Goal: Information Seeking & Learning: Check status

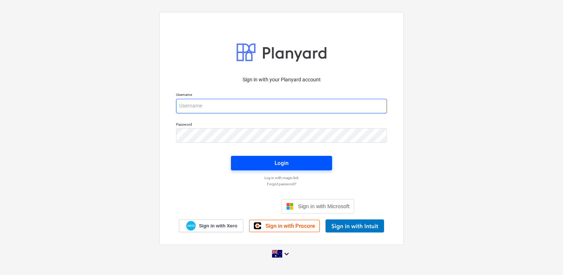
type input "[EMAIL_ADDRESS][DOMAIN_NAME]"
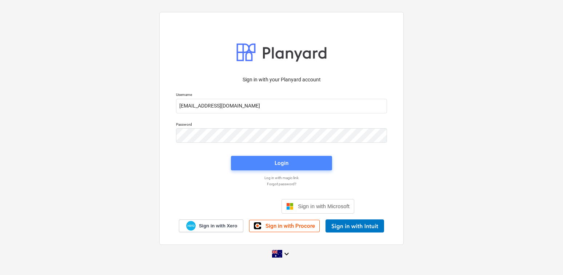
click at [269, 164] on span "Login" at bounding box center [282, 163] width 84 height 9
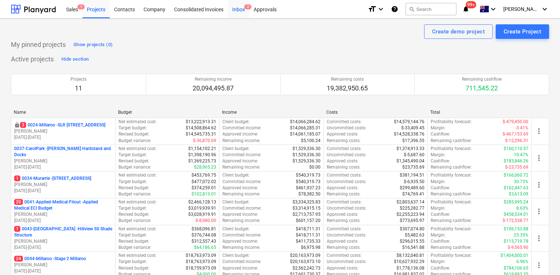
click at [240, 11] on div "Inbox 2" at bounding box center [238, 9] width 21 height 19
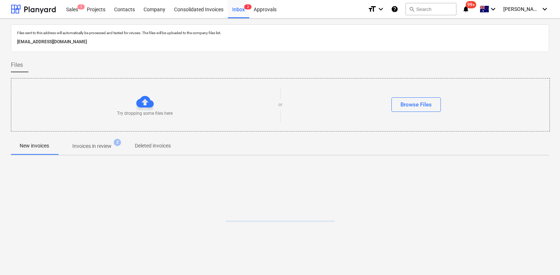
click at [97, 148] on p "Invoices in review" at bounding box center [91, 147] width 39 height 8
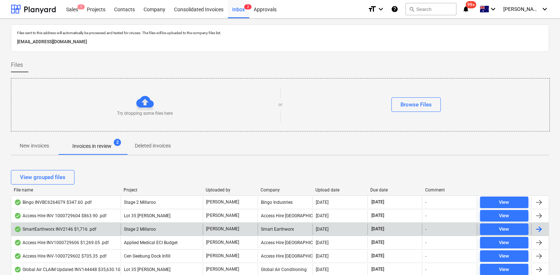
scroll to position [49, 0]
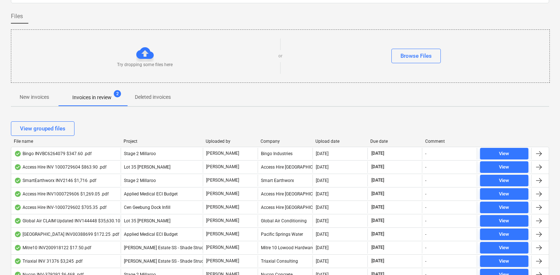
click at [376, 140] on div "Due date" at bounding box center [395, 141] width 49 height 5
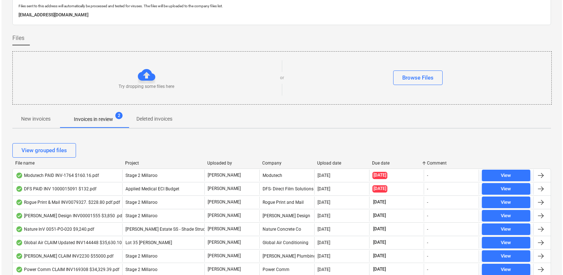
scroll to position [0, 0]
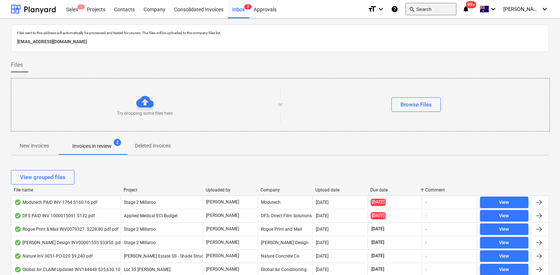
click at [433, 9] on button "search Search" at bounding box center [431, 9] width 51 height 12
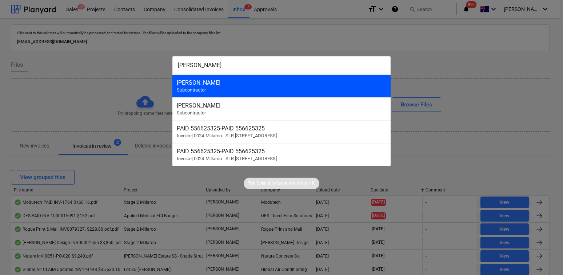
type input "[PERSON_NAME]"
click at [328, 76] on div "[PERSON_NAME] Subcontractor" at bounding box center [281, 86] width 218 height 23
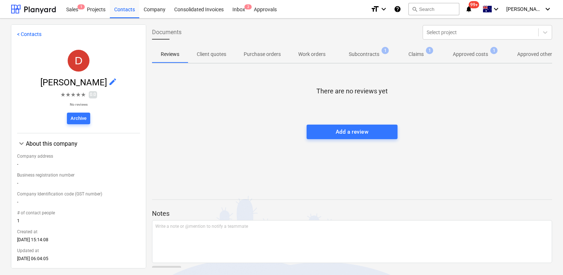
click at [476, 51] on p "Approved costs" at bounding box center [470, 55] width 35 height 8
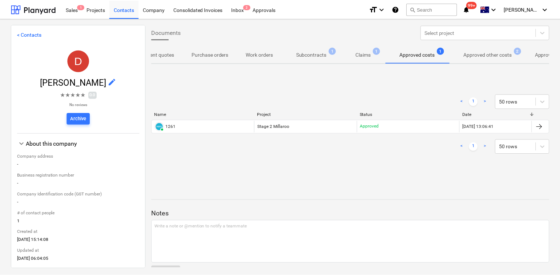
scroll to position [0, 53]
click at [492, 55] on p "Approved other costs" at bounding box center [488, 55] width 48 height 8
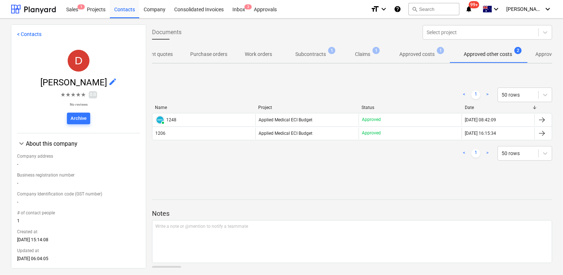
click at [421, 52] on p "Approved costs" at bounding box center [416, 55] width 35 height 8
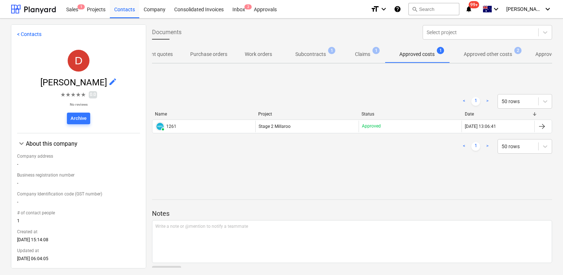
click at [181, 125] on div "PAID 1261" at bounding box center [203, 127] width 103 height 12
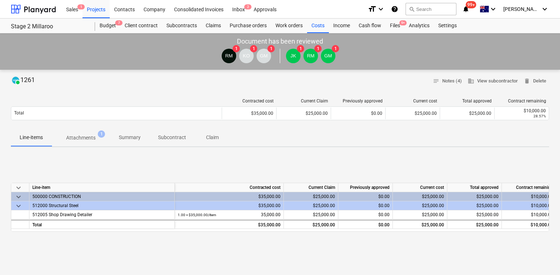
click at [92, 140] on p "Attachments" at bounding box center [80, 138] width 29 height 8
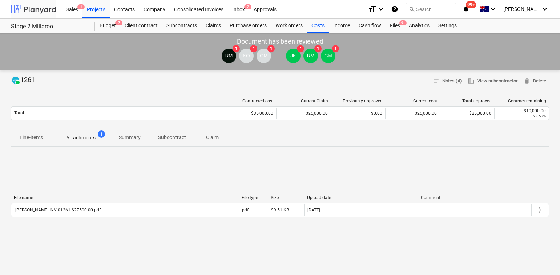
click at [18, 8] on div at bounding box center [33, 9] width 45 height 18
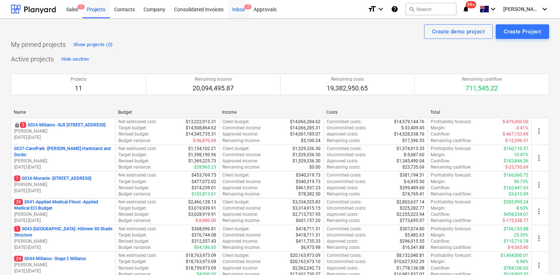
click at [242, 9] on div "Inbox 2" at bounding box center [238, 9] width 21 height 19
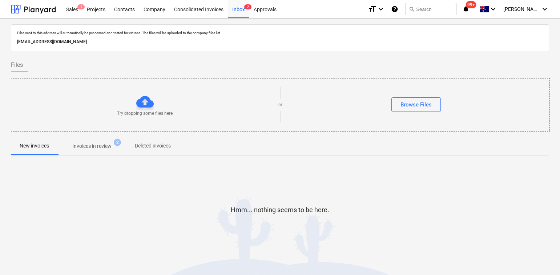
click at [95, 151] on span "Invoices in review 2" at bounding box center [92, 146] width 68 height 13
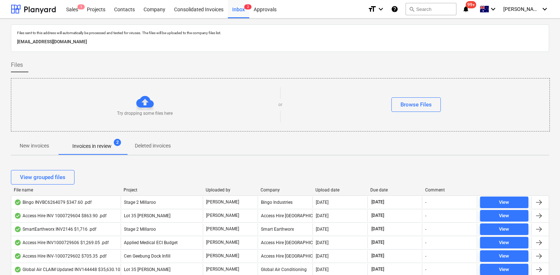
click at [376, 189] on div "Due date" at bounding box center [395, 190] width 49 height 5
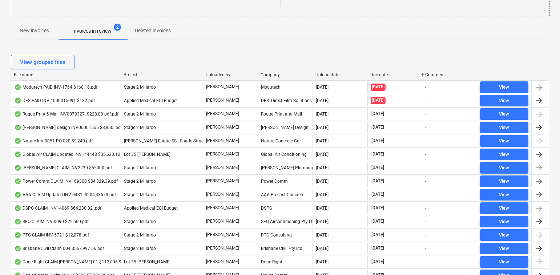
scroll to position [83, 0]
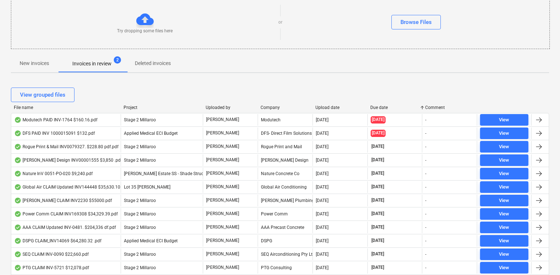
click at [29, 108] on div "File name" at bounding box center [66, 107] width 104 height 5
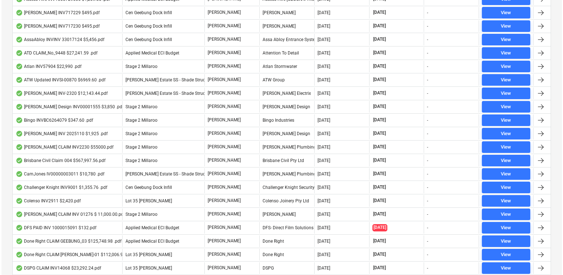
scroll to position [0, 0]
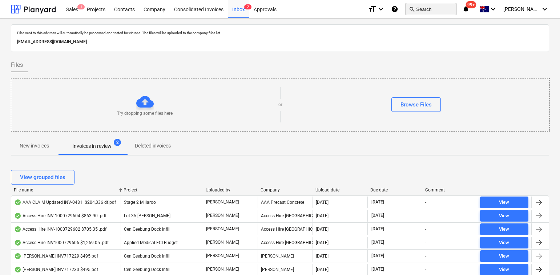
click at [435, 12] on button "search Search" at bounding box center [431, 9] width 51 height 12
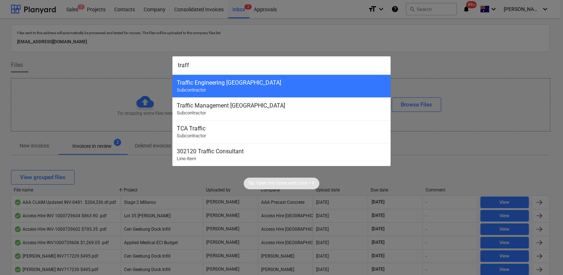
type input "traff"
click at [259, 107] on div "Traffic Management [GEOGRAPHIC_DATA]" at bounding box center [281, 105] width 209 height 7
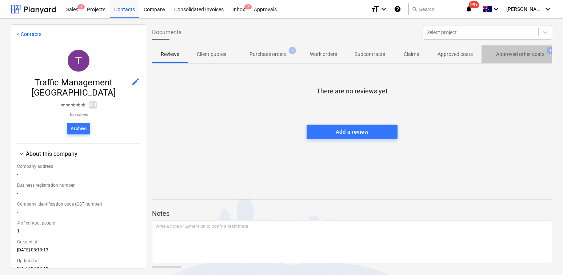
click at [523, 54] on p "Approved other costs" at bounding box center [520, 55] width 48 height 8
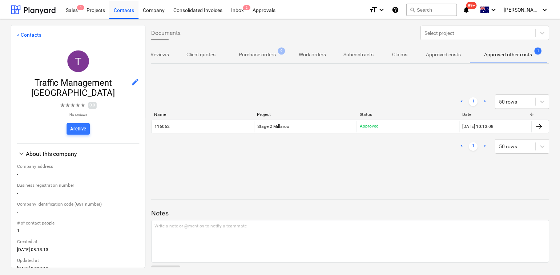
scroll to position [0, 10]
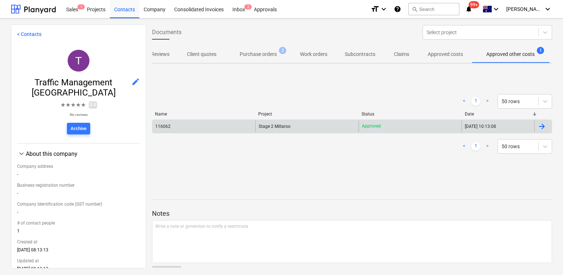
click at [201, 128] on div "116062" at bounding box center [203, 127] width 103 height 12
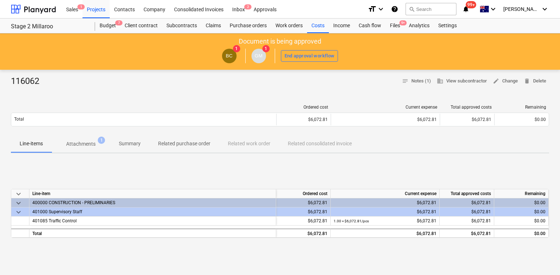
click at [358, 127] on div "Ordered cost Current expense Total approved costs Remaining Total $6,072.81 $6,…" at bounding box center [280, 117] width 539 height 25
